Goal: Transaction & Acquisition: Purchase product/service

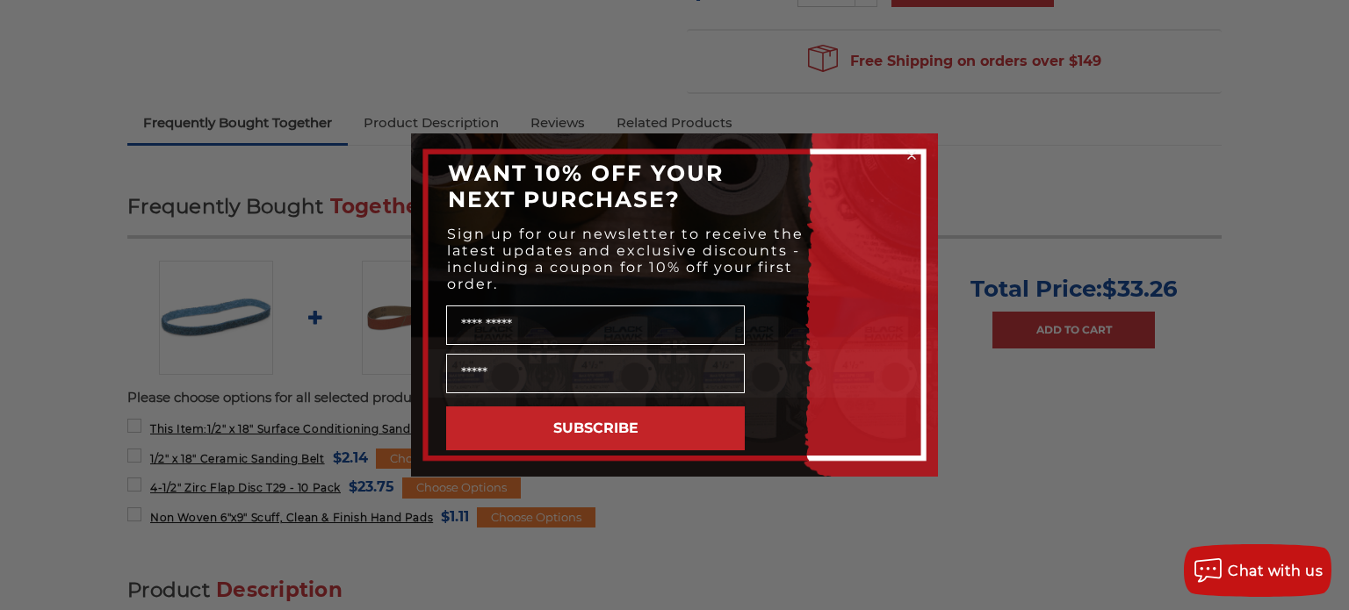
scroll to position [562, 0]
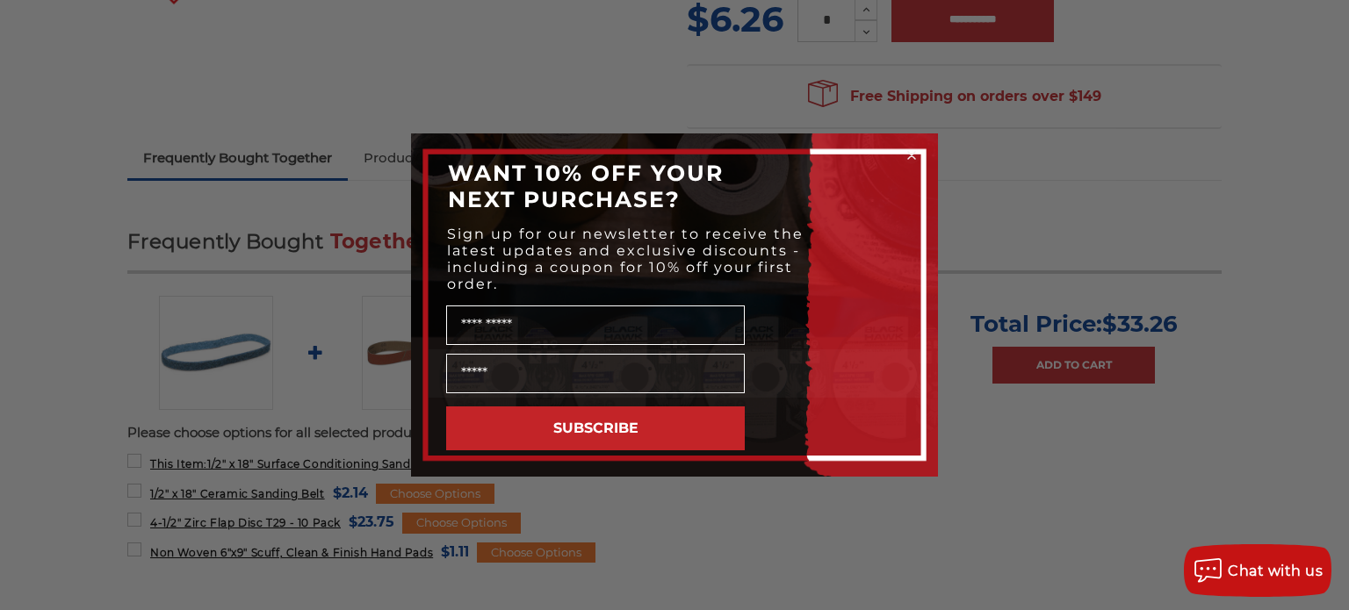
click at [914, 153] on circle "Close dialog" at bounding box center [912, 156] width 17 height 17
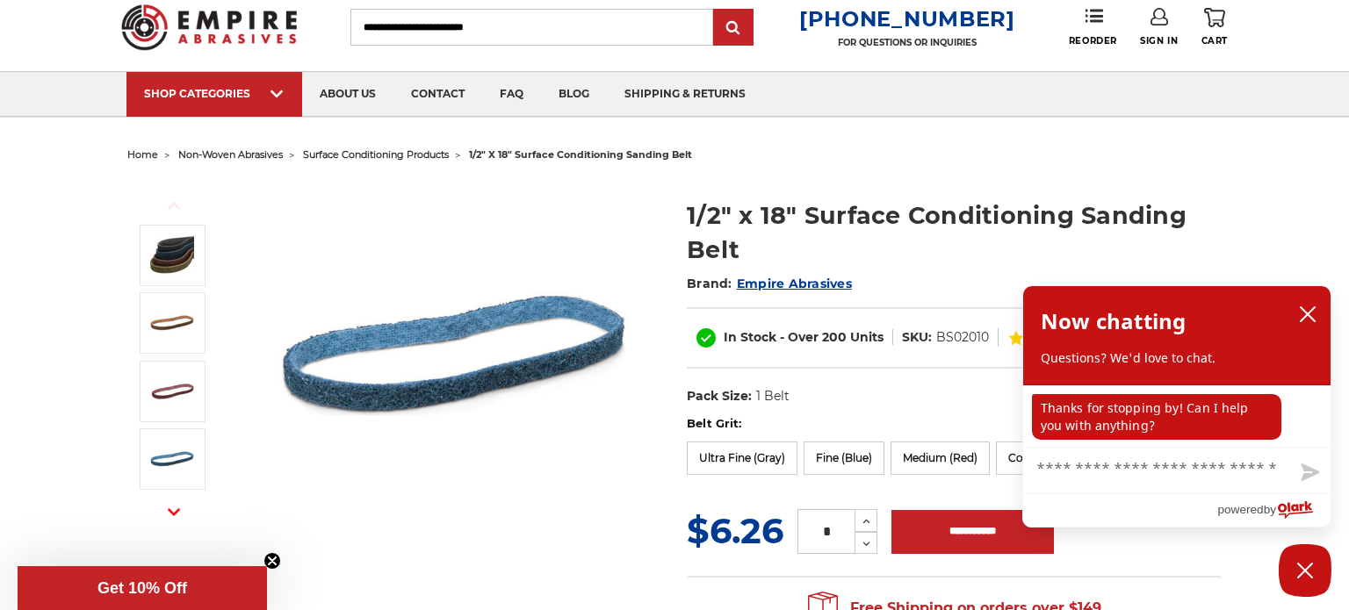
scroll to position [35, 0]
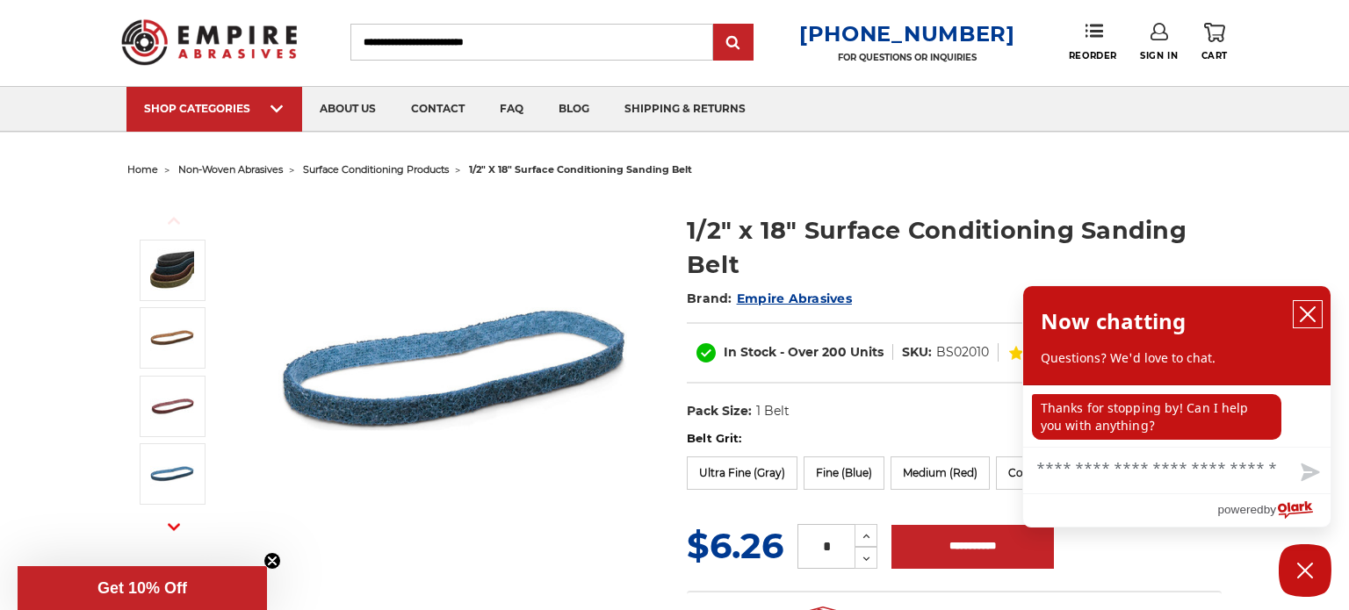
click at [1309, 316] on icon "close chatbox" at bounding box center [1308, 315] width 18 height 18
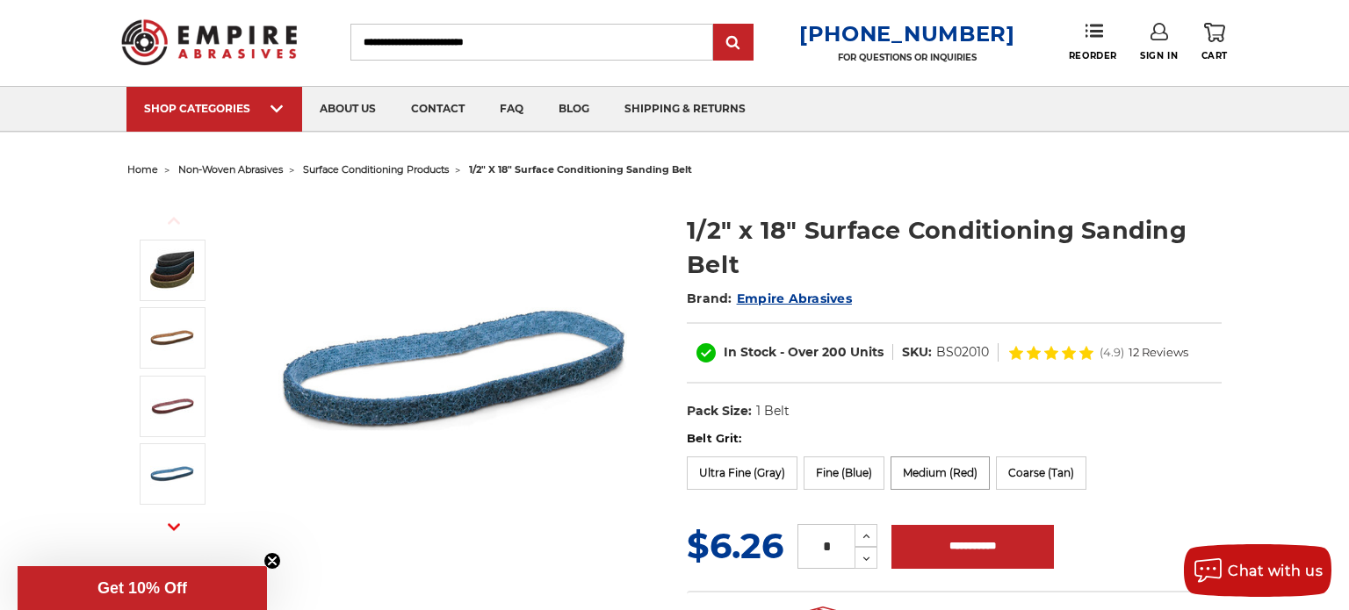
click at [926, 469] on label "Medium (Red)" at bounding box center [940, 473] width 99 height 33
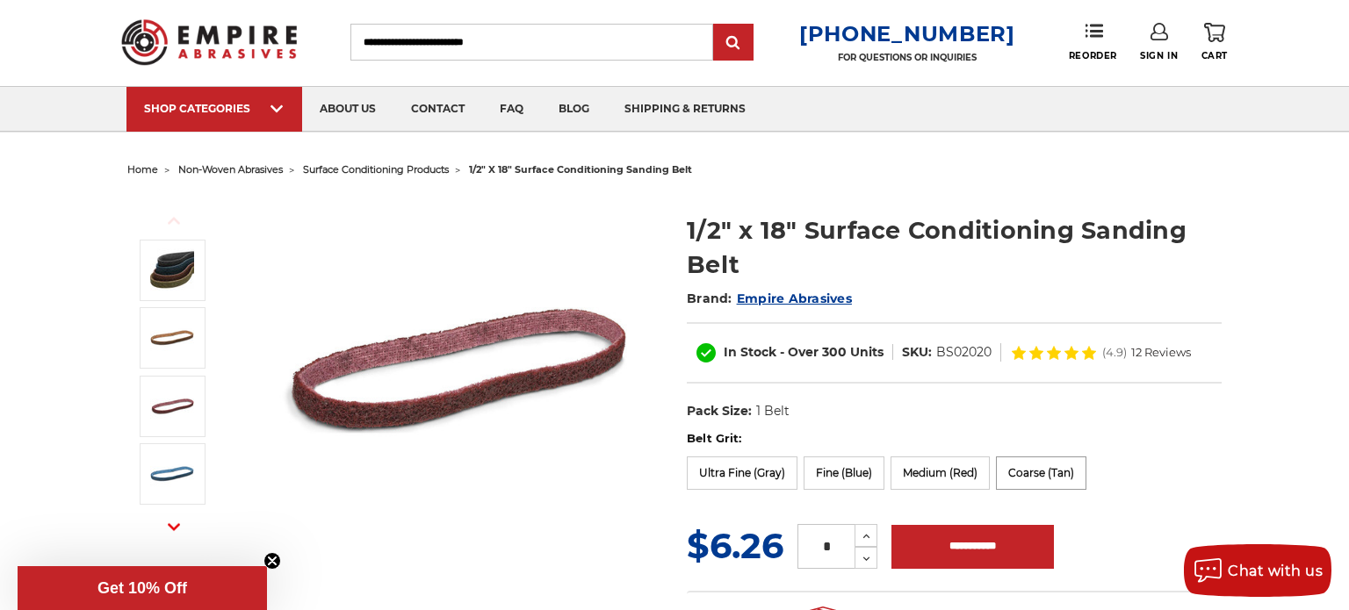
click at [1036, 474] on label "Coarse (Tan)" at bounding box center [1041, 473] width 90 height 33
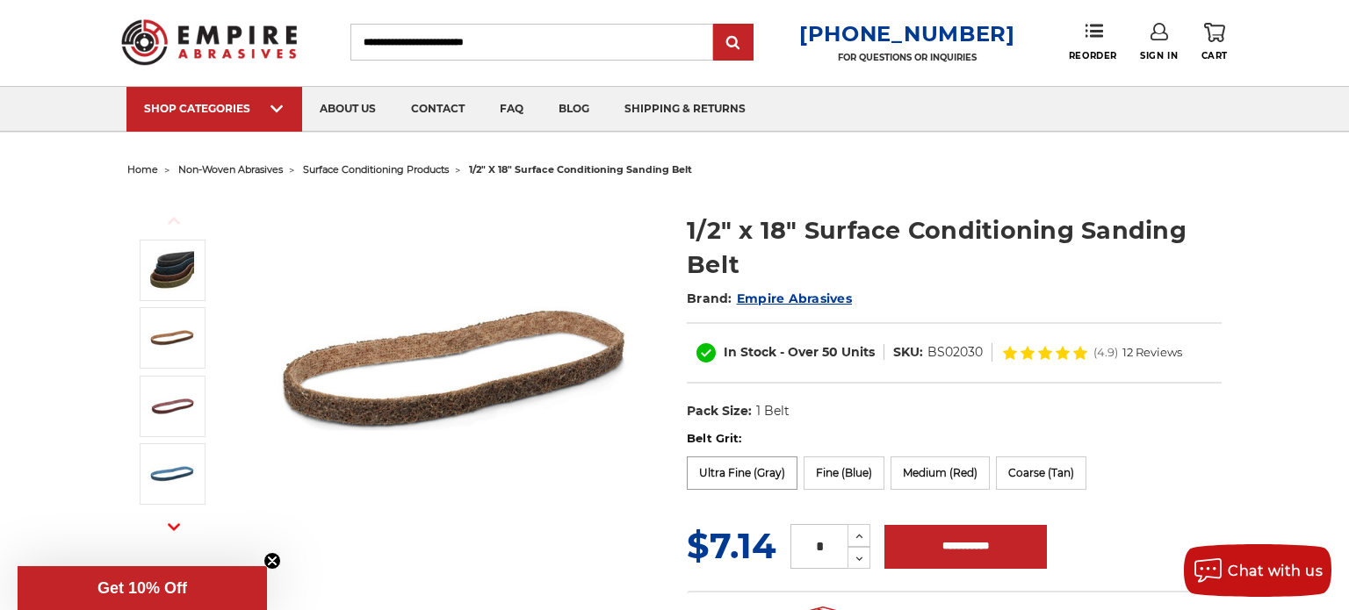
click at [764, 481] on label "Ultra Fine (Gray)" at bounding box center [742, 473] width 111 height 33
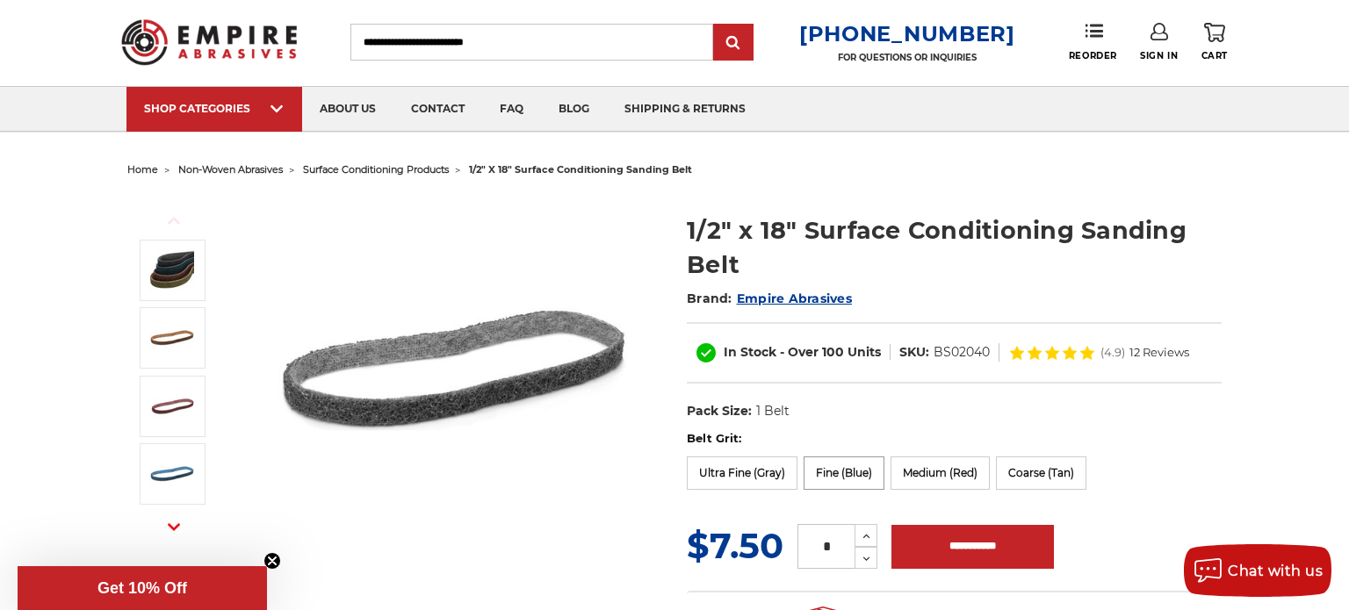
click at [868, 481] on label "Fine (Blue)" at bounding box center [844, 473] width 81 height 33
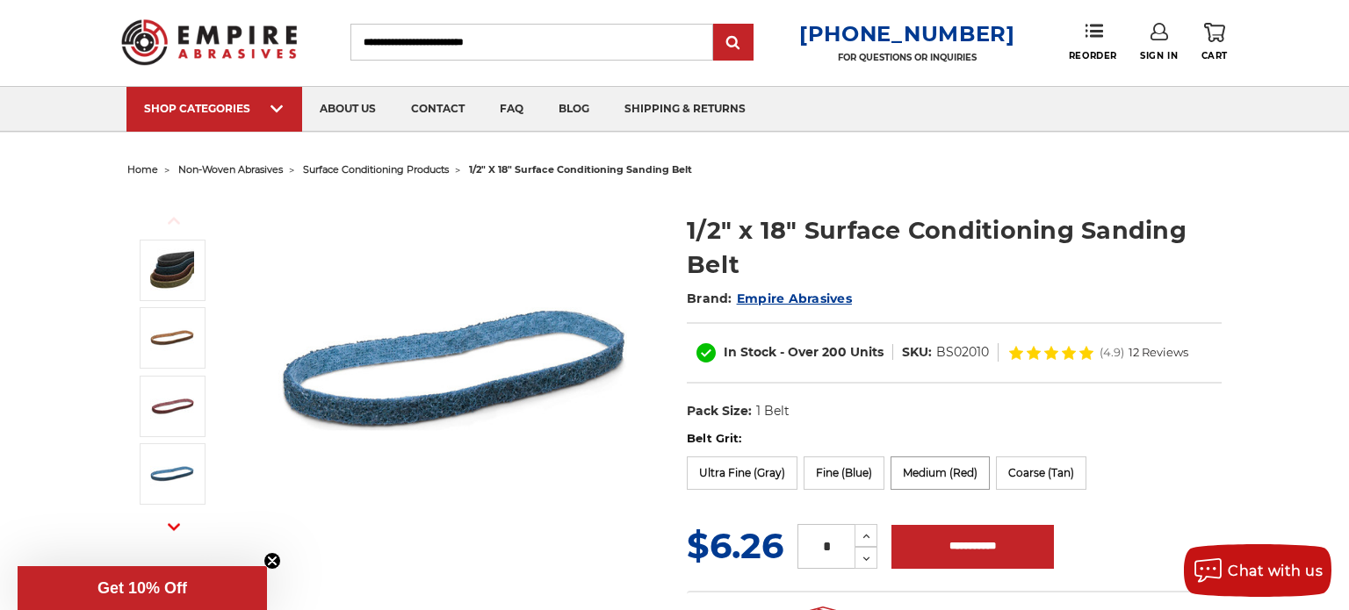
click at [971, 482] on label "Medium (Red)" at bounding box center [940, 473] width 99 height 33
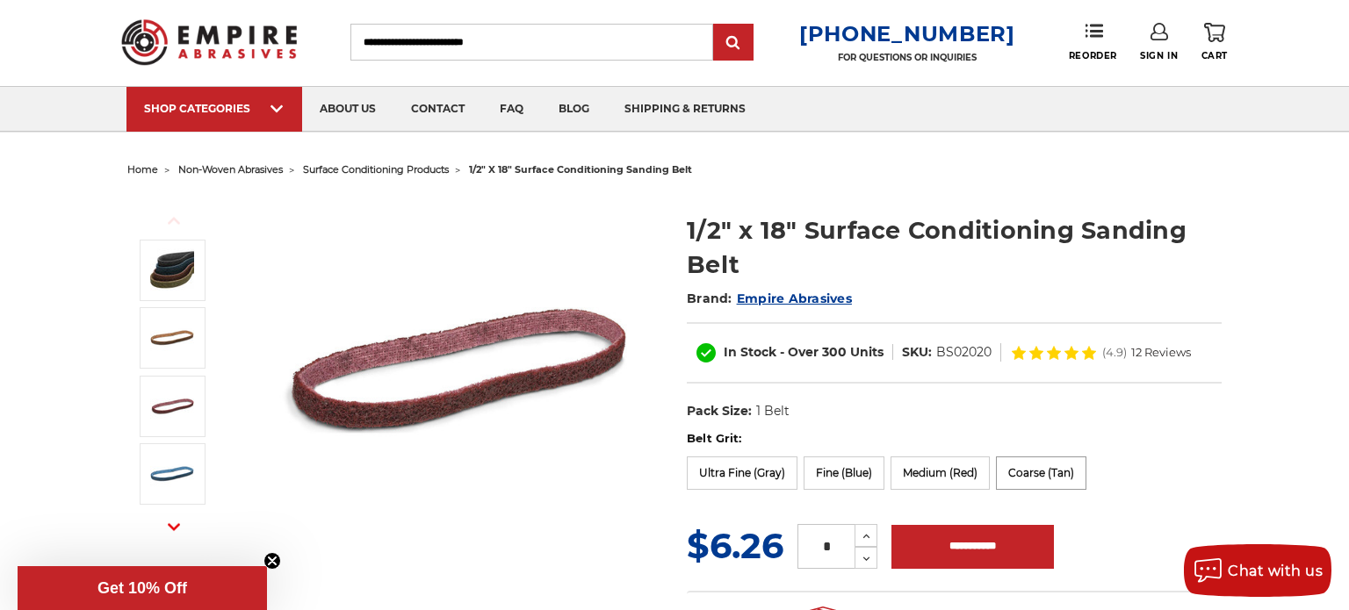
click at [1038, 481] on label "Coarse (Tan)" at bounding box center [1041, 473] width 90 height 33
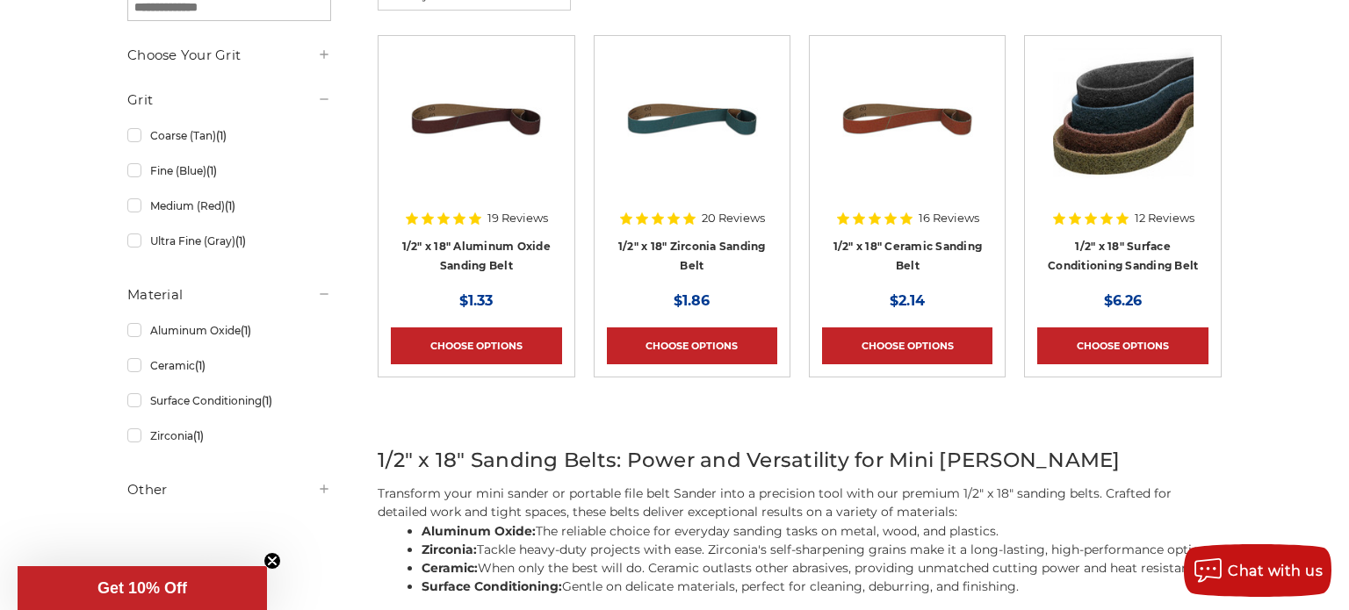
scroll to position [351, 0]
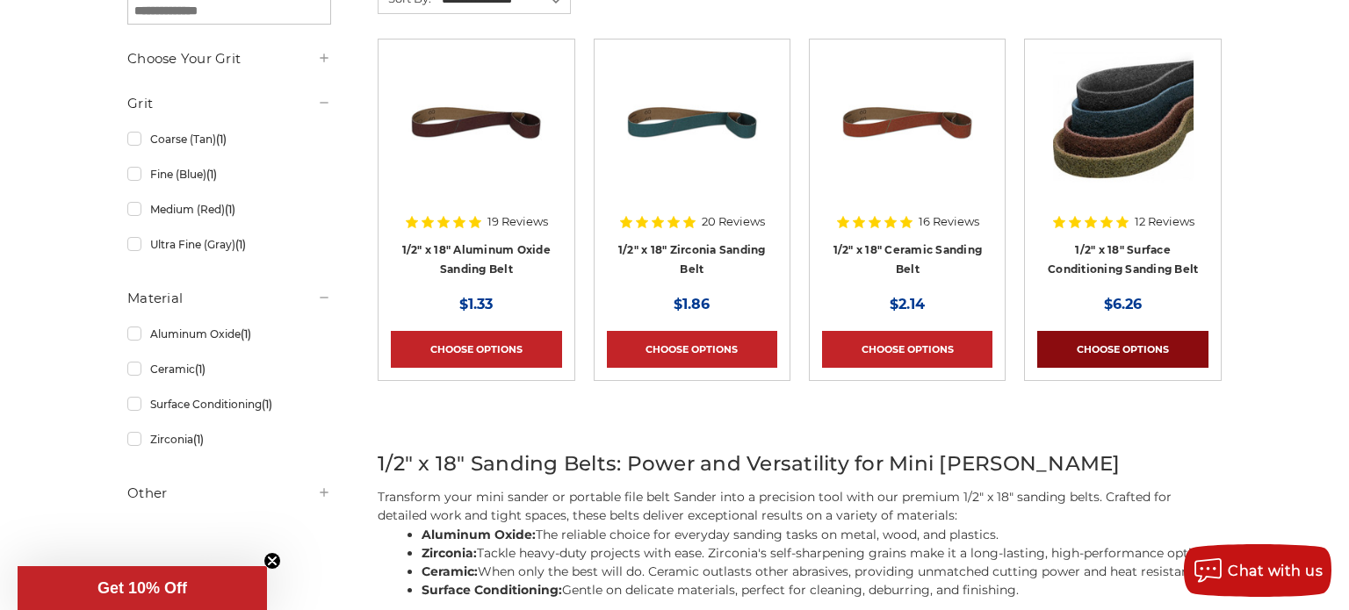
click at [1085, 352] on link "Choose Options" at bounding box center [1122, 349] width 170 height 37
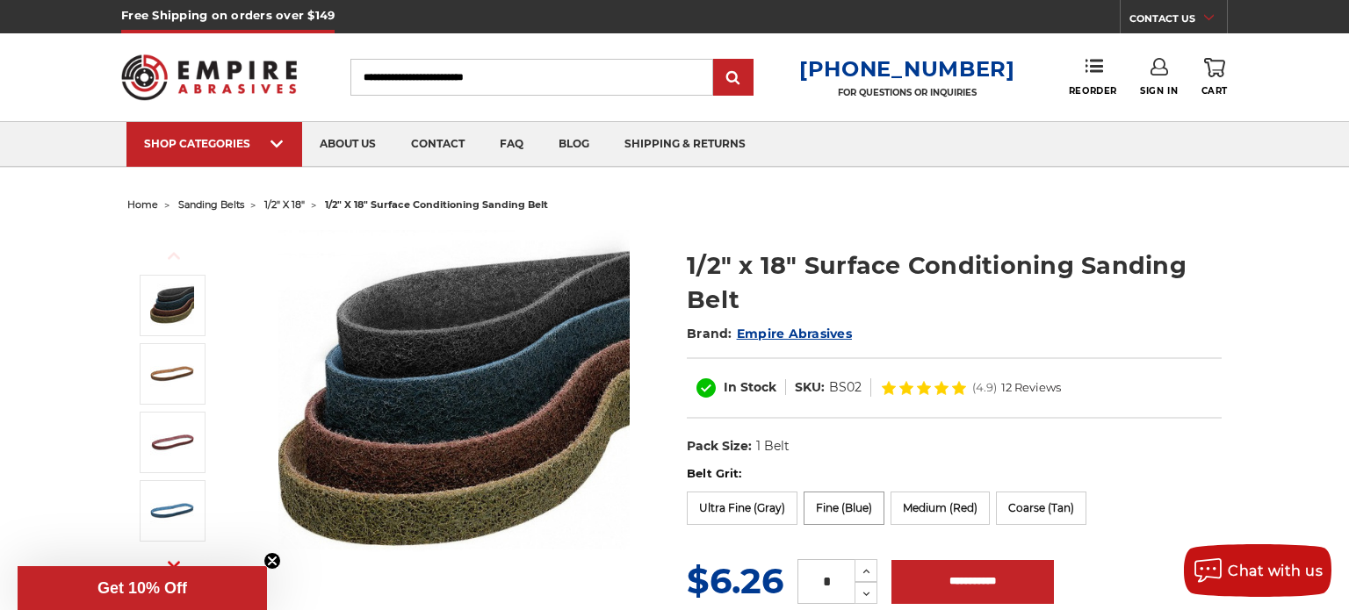
click at [851, 507] on label "Fine (Blue)" at bounding box center [844, 508] width 81 height 33
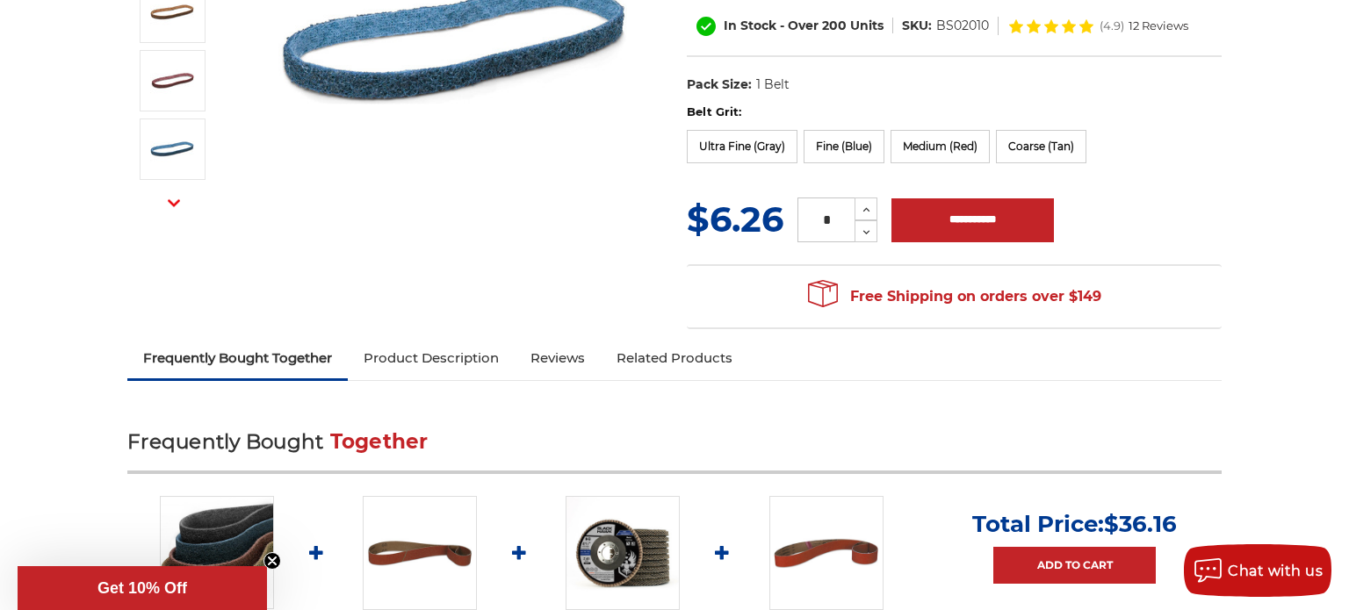
scroll to position [422, 0]
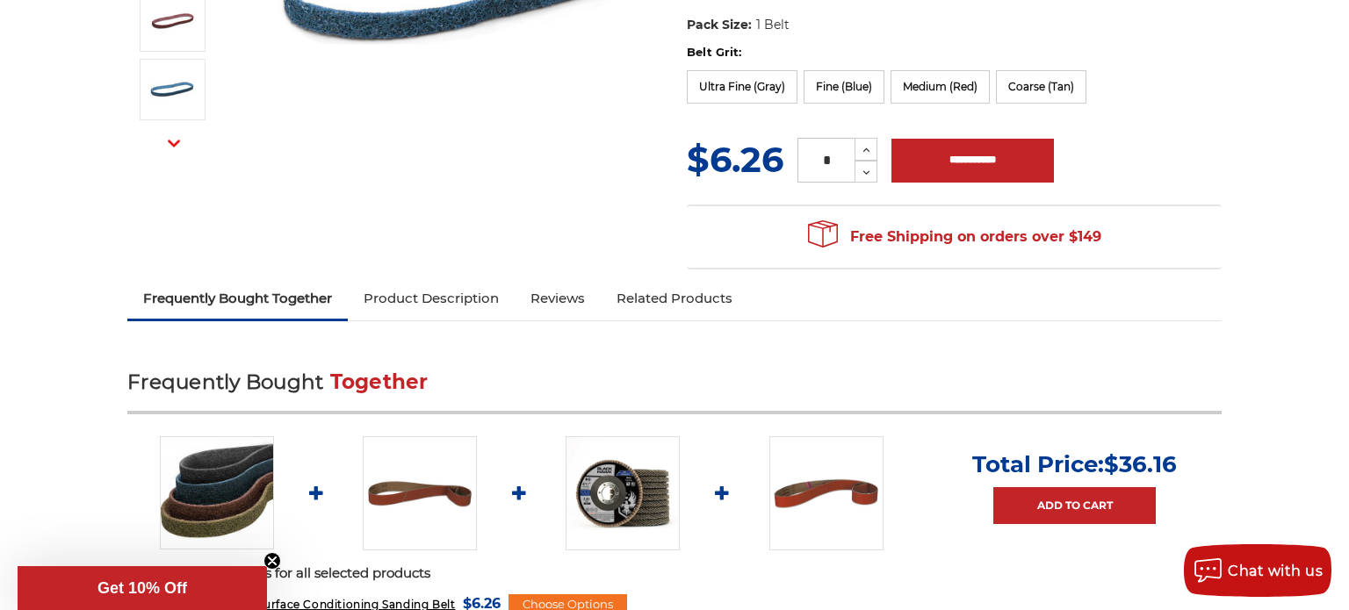
click at [445, 285] on link "Product Description" at bounding box center [431, 298] width 167 height 39
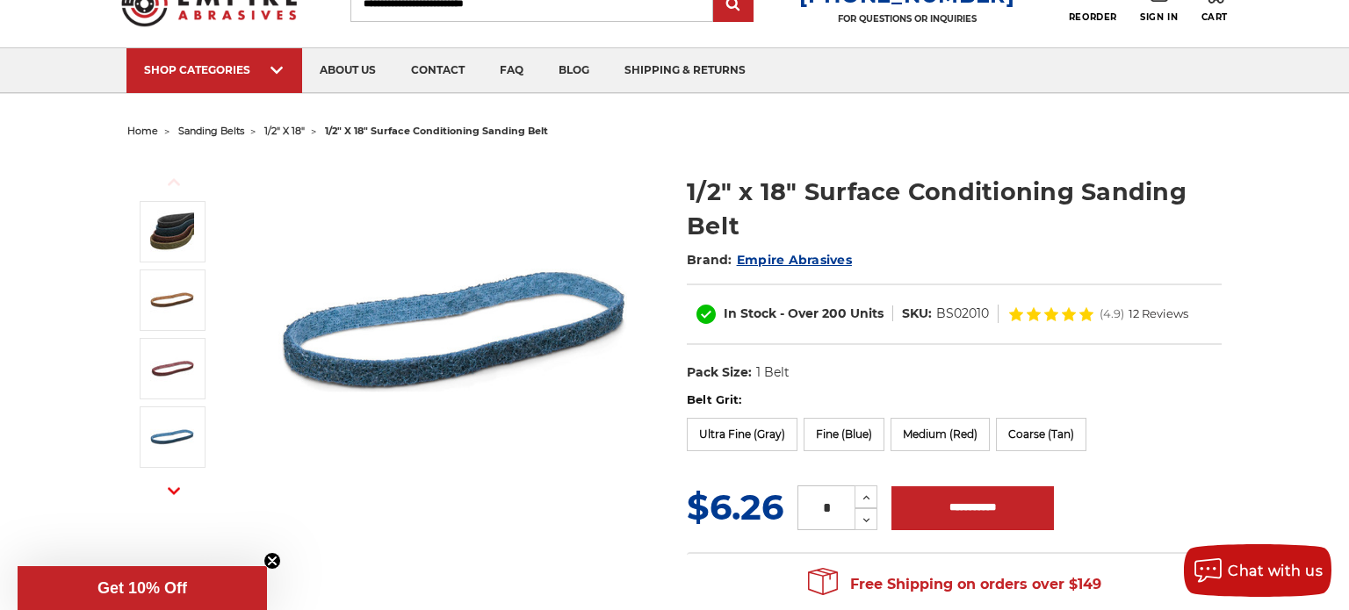
scroll to position [105, 0]
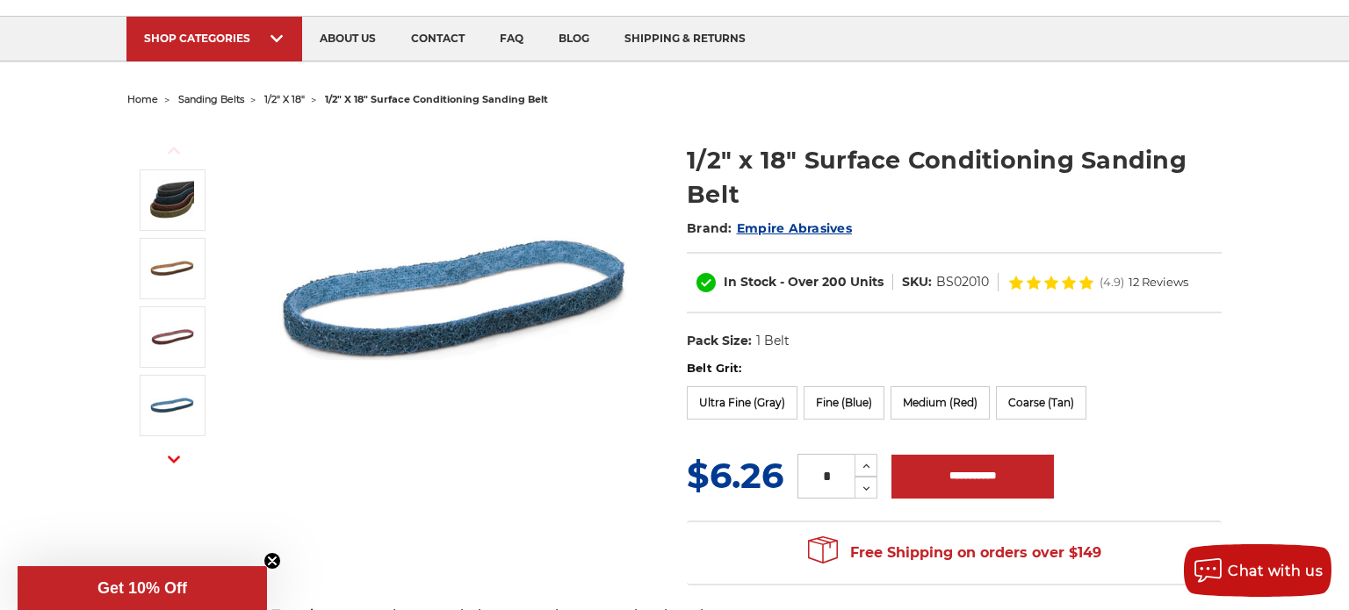
click at [1142, 286] on span "12 Reviews" at bounding box center [1159, 282] width 60 height 11
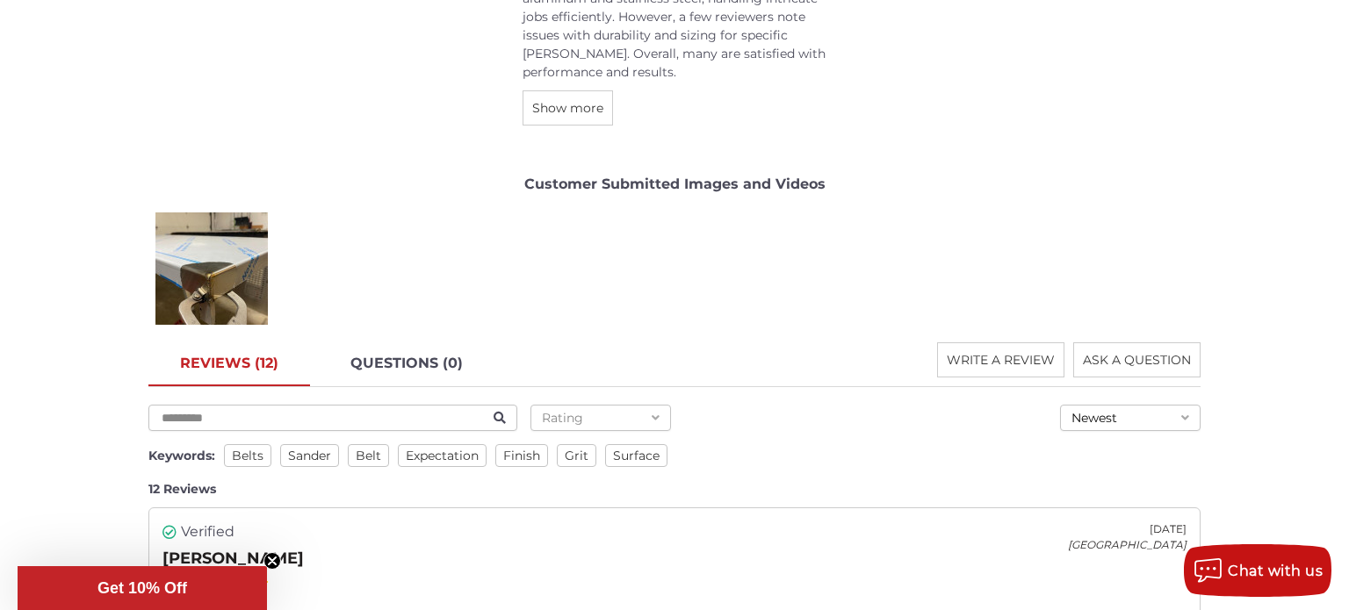
scroll to position [2364, 0]
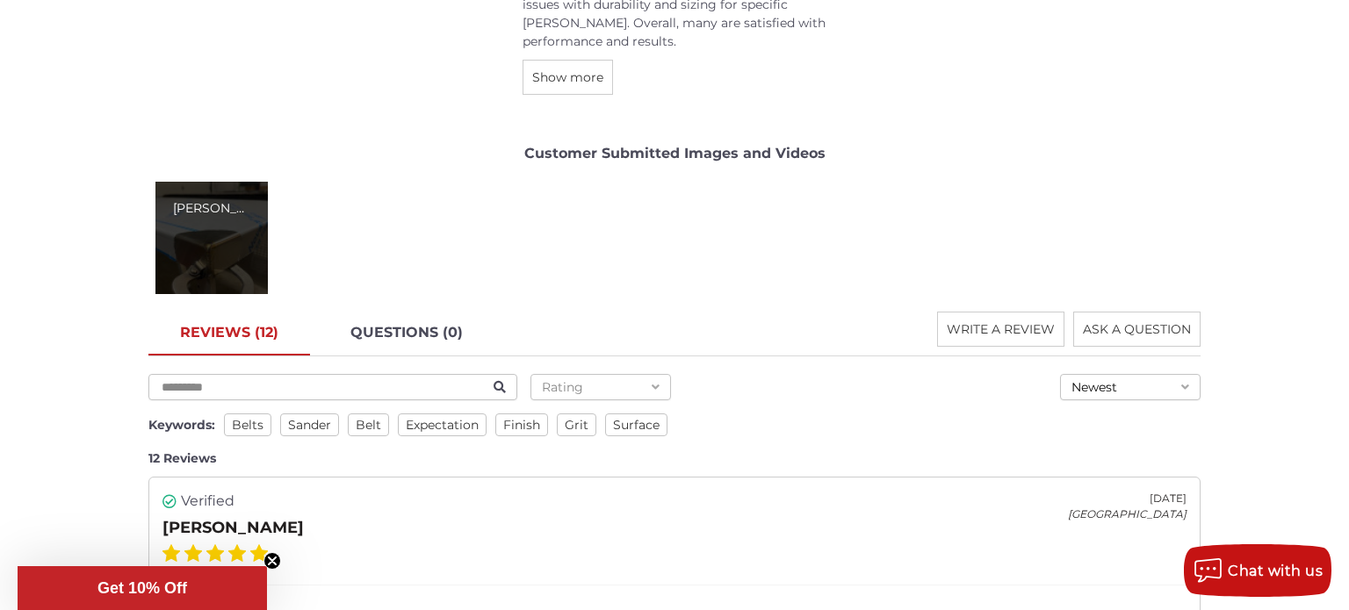
click at [229, 232] on div "Jahred R." at bounding box center [211, 238] width 112 height 112
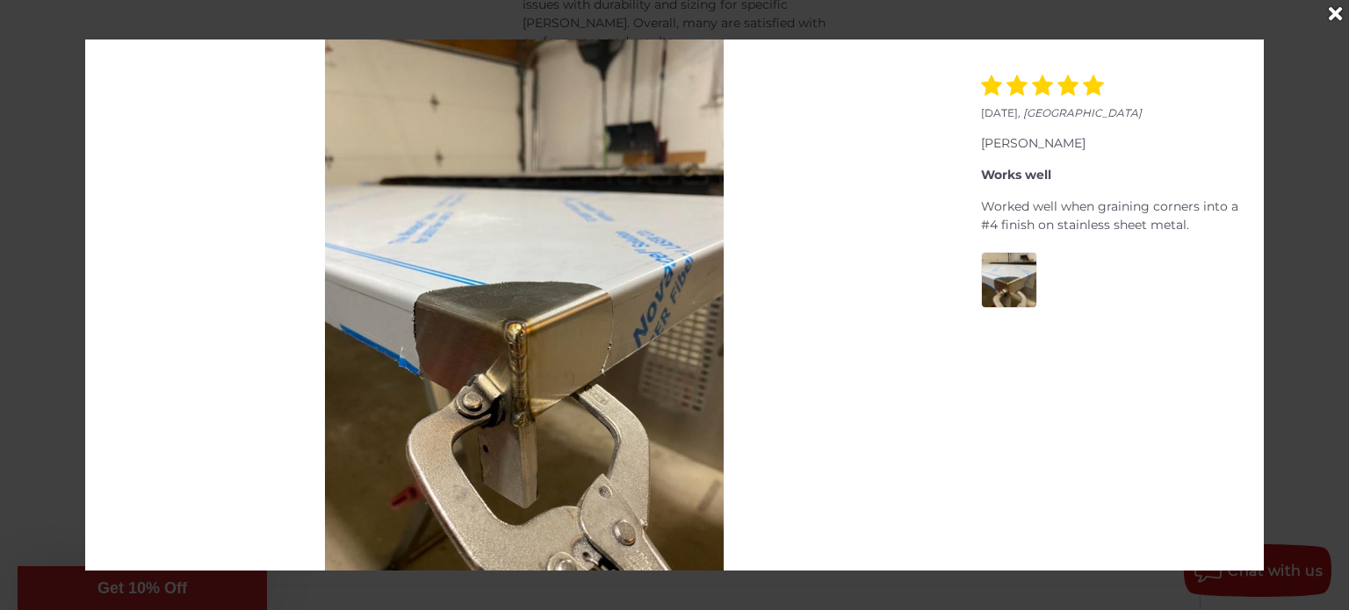
click at [1332, 14] on icon "Close" at bounding box center [1335, 13] width 13 height 19
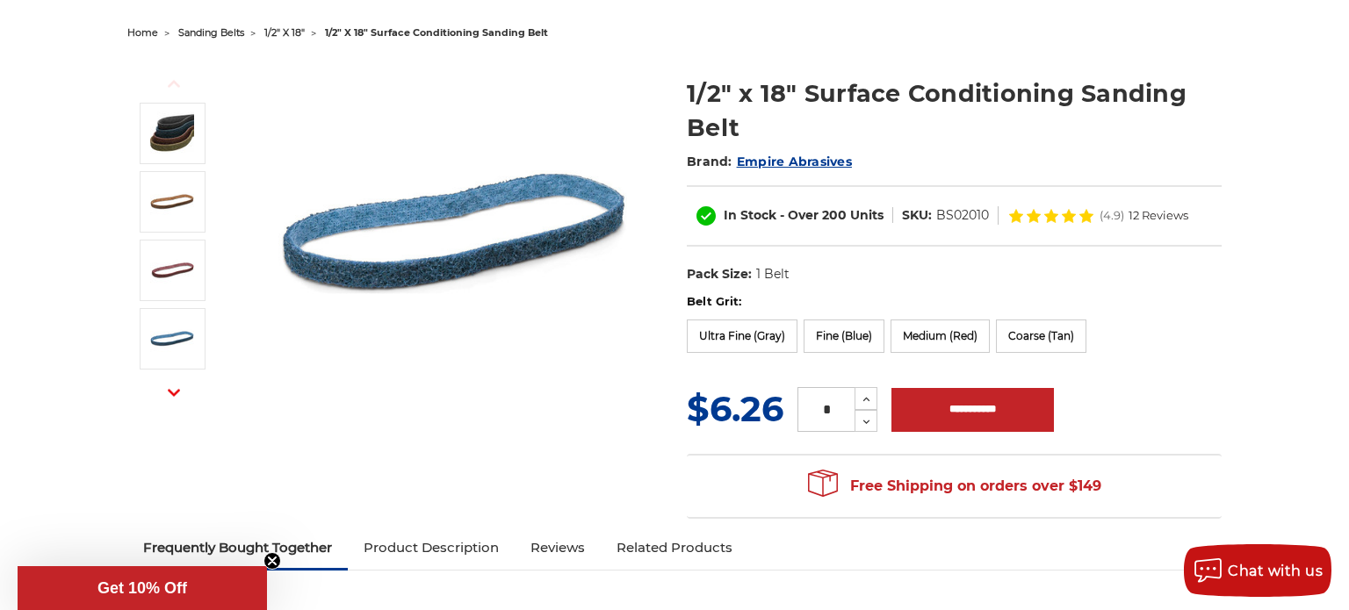
scroll to position [171, 0]
